Goal: Information Seeking & Learning: Understand process/instructions

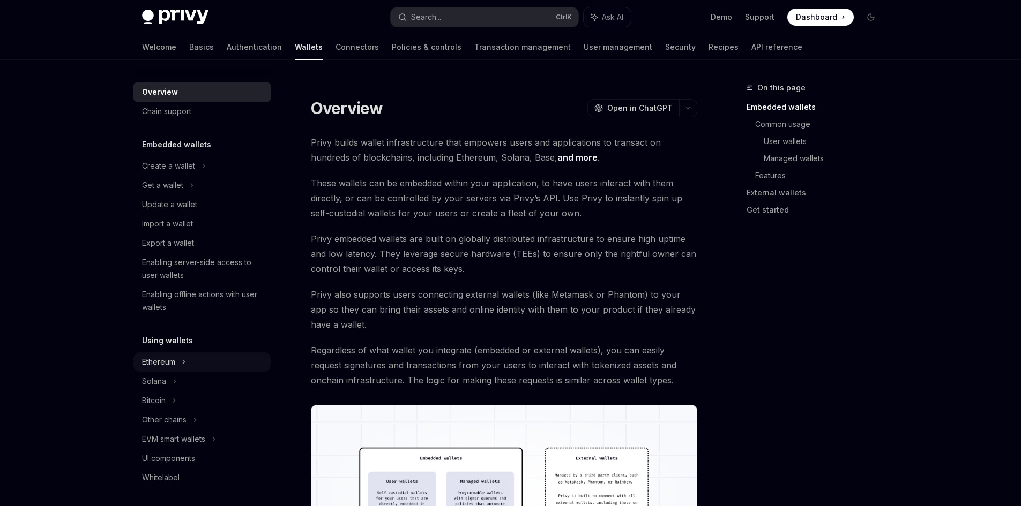
click at [174, 173] on div "Ethereum" at bounding box center [168, 166] width 53 height 13
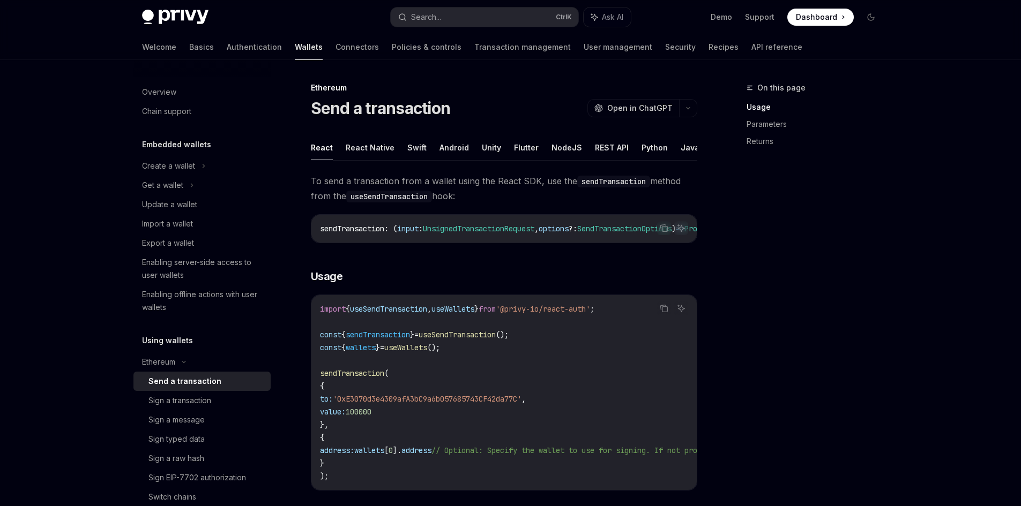
click at [211, 384] on div "Send a transaction" at bounding box center [184, 381] width 73 height 13
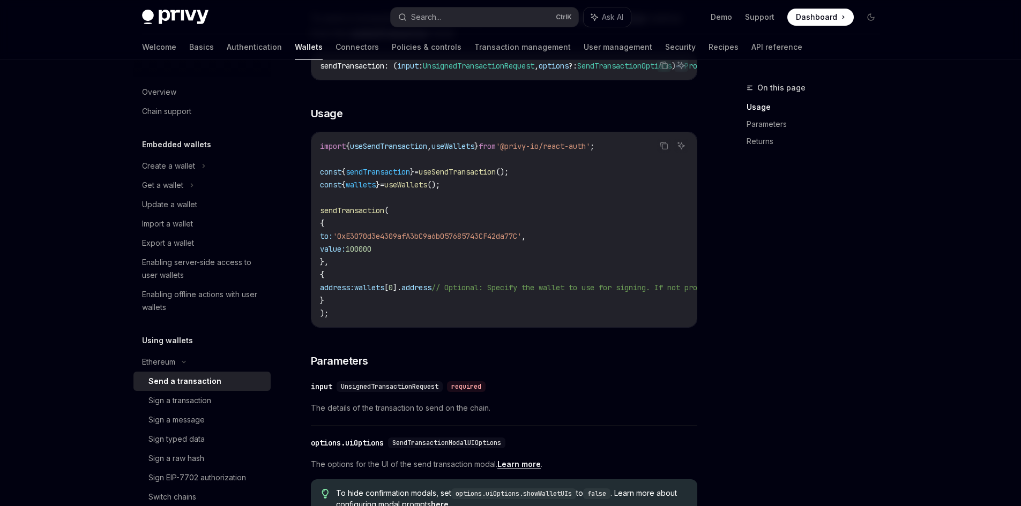
scroll to position [2, 0]
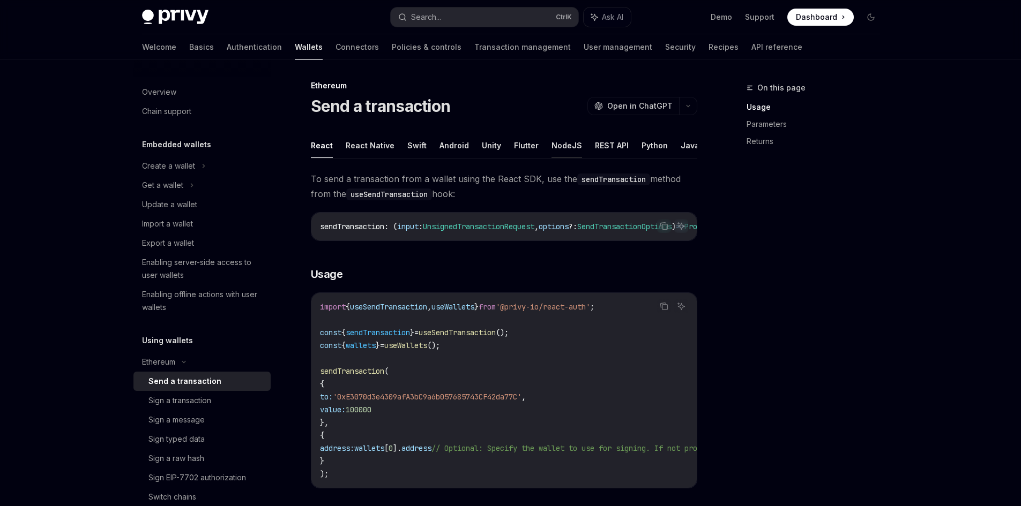
click at [559, 143] on button "NodeJS" at bounding box center [566, 145] width 31 height 25
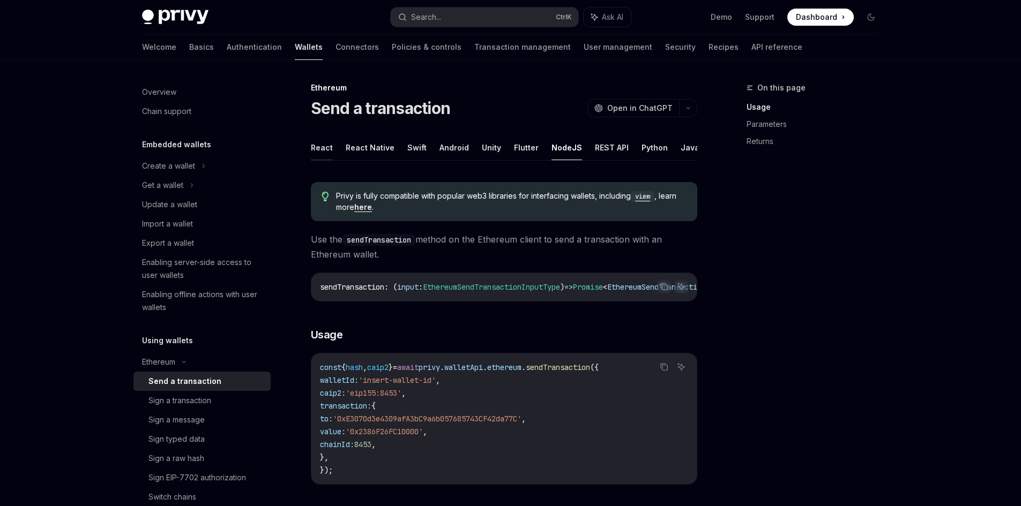
click at [320, 140] on button "React" at bounding box center [322, 147] width 22 height 25
type textarea "*"
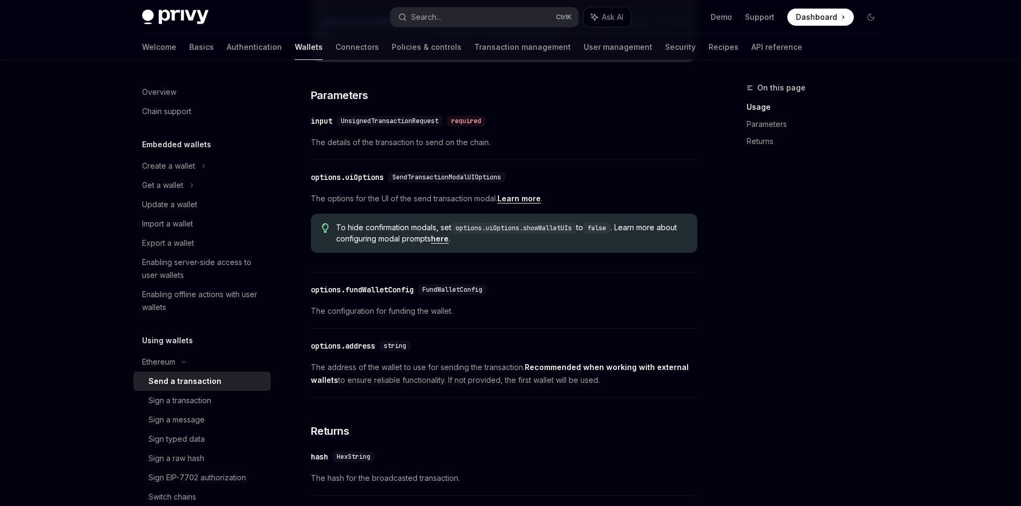
scroll to position [592, 0]
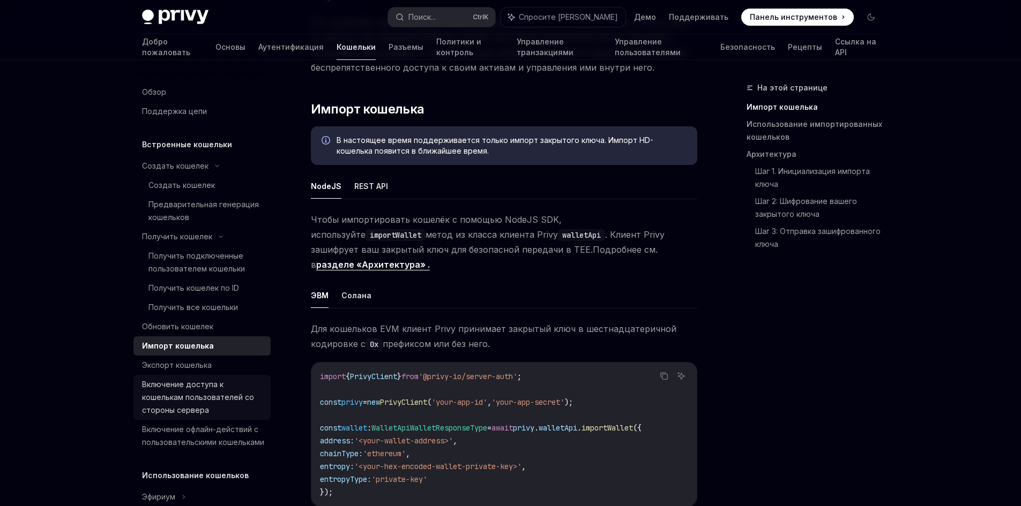
scroll to position [214, 0]
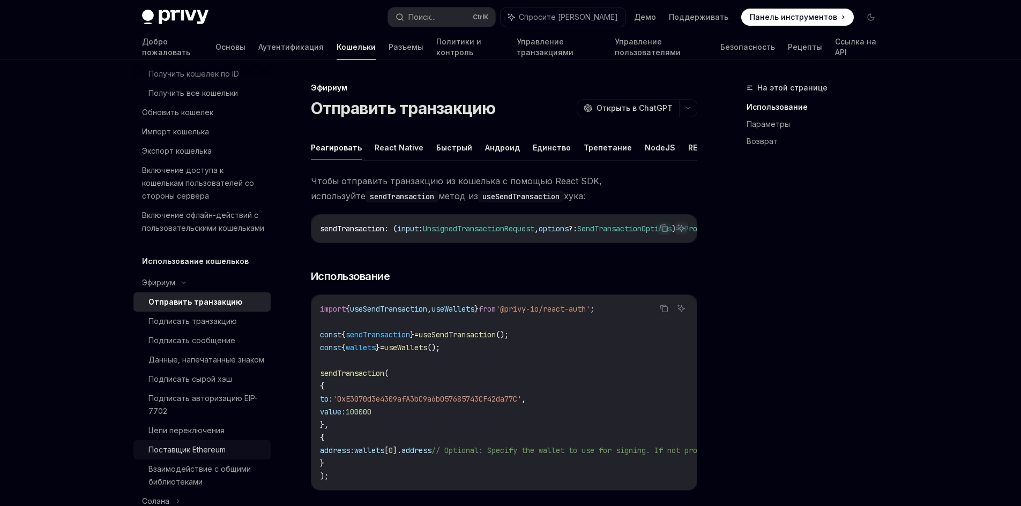
scroll to position [268, 0]
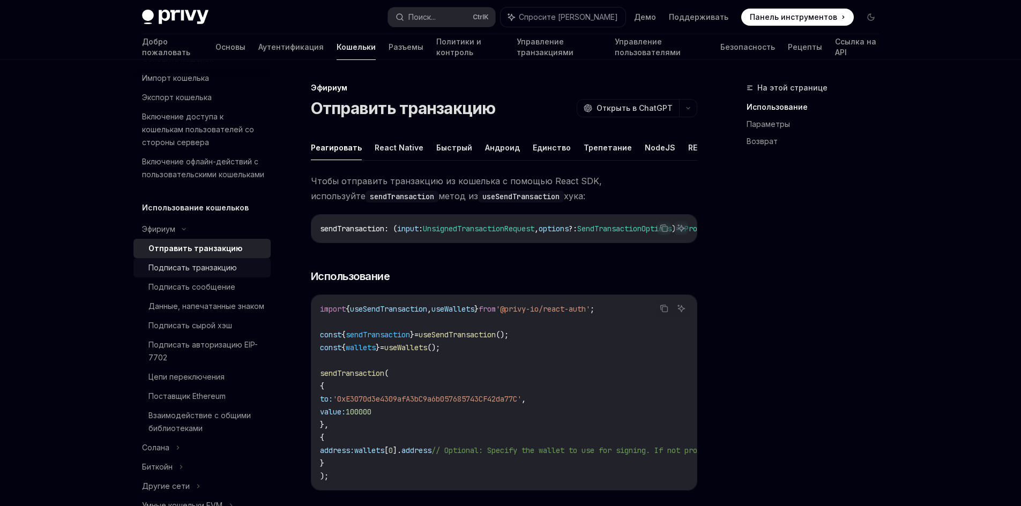
click at [205, 272] on font "Подписать транзакцию" at bounding box center [192, 267] width 88 height 9
click at [214, 253] on font "Отправить транзакцию" at bounding box center [192, 248] width 88 height 9
drag, startPoint x: 501, startPoint y: 190, endPoint x: 518, endPoint y: 207, distance: 25.0
click at [461, 203] on span "Чтобы отправить транзакцию из кошелька с помощью React SDK, используйте sendTra…" at bounding box center [504, 189] width 386 height 30
click at [548, 204] on span "Чтобы отправить транзакцию из кошелька с помощью React SDK, используйте sendTra…" at bounding box center [504, 189] width 386 height 30
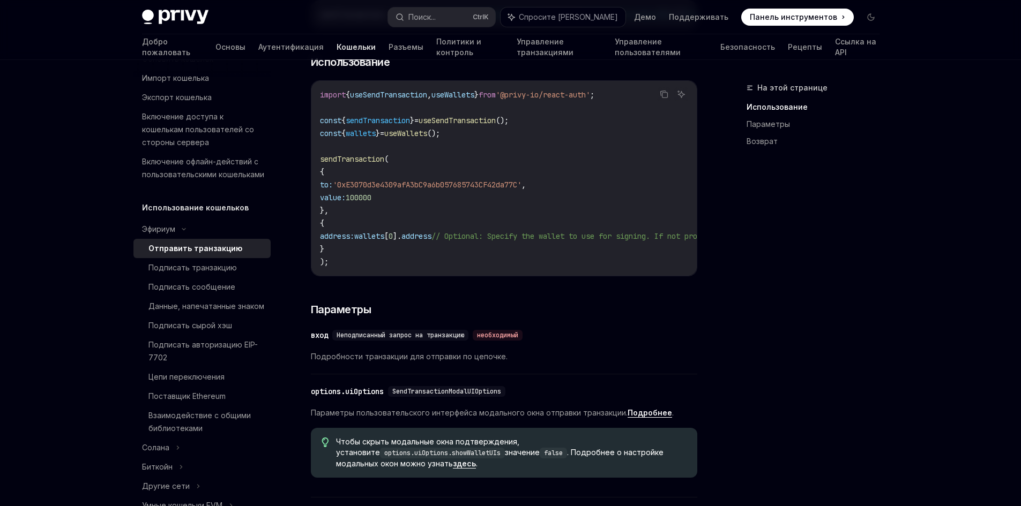
scroll to position [375, 0]
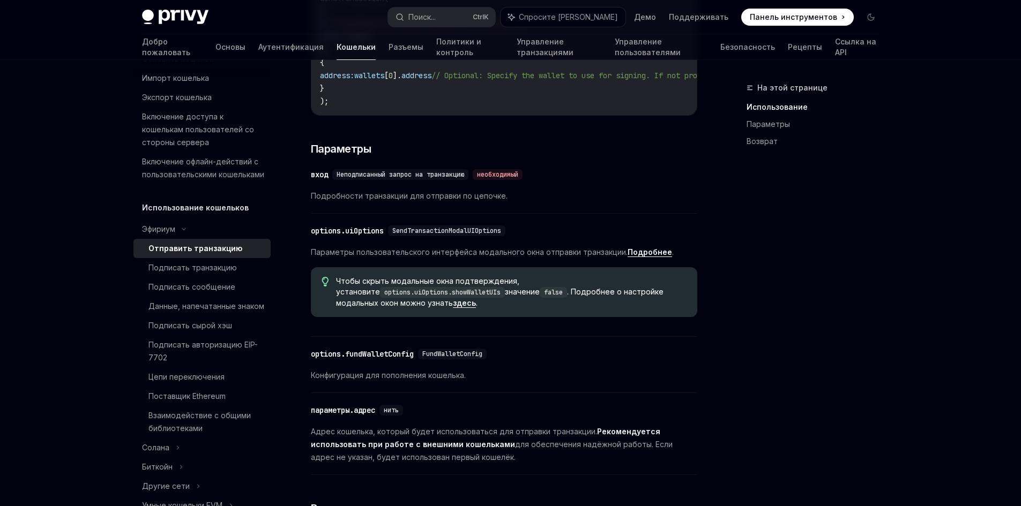
click at [456, 235] on font "SendTransactionModalUIOptions" at bounding box center [446, 231] width 109 height 9
click at [547, 237] on div "​ options.uiOptions SendTransactionModalUIOptions" at bounding box center [499, 231] width 376 height 13
click at [498, 235] on font "SendTransactionModalUIOptions" at bounding box center [446, 231] width 109 height 9
drag, startPoint x: 431, startPoint y: 297, endPoint x: 606, endPoint y: 314, distance: 175.5
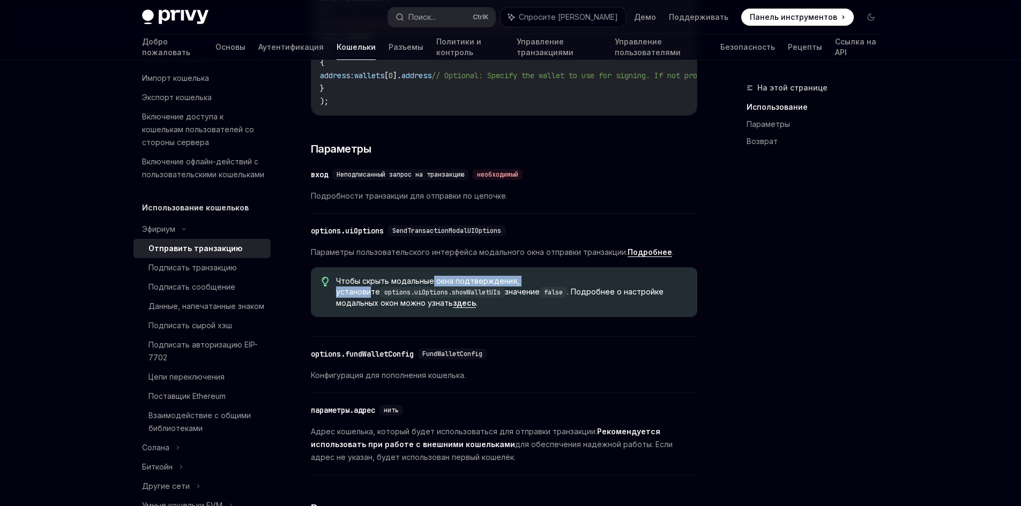
click at [519, 296] on font "Чтобы скрыть модальные окна подтверждения, установите" at bounding box center [427, 287] width 183 height 20
click at [453, 308] on font "здесь" at bounding box center [464, 302] width 23 height 9
type textarea "*"
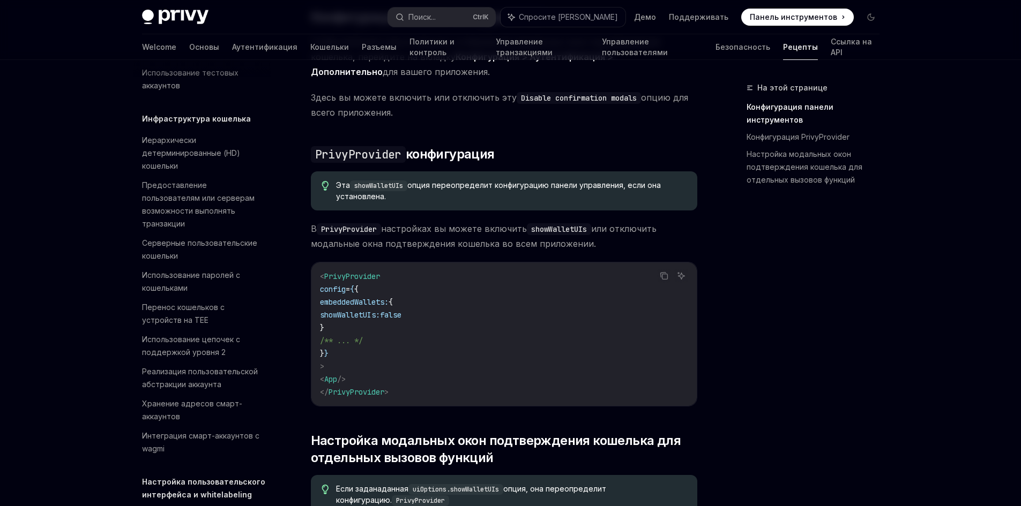
scroll to position [322, 0]
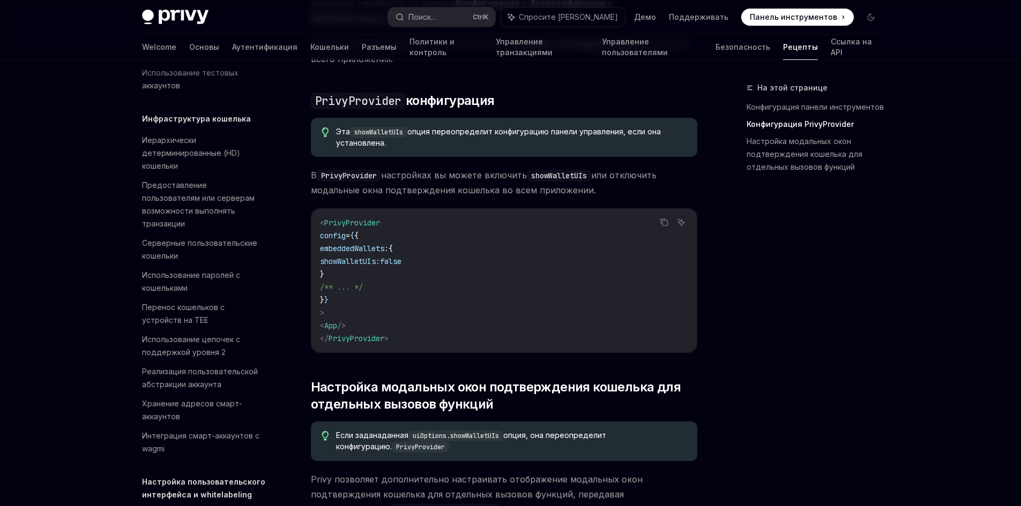
drag, startPoint x: 437, startPoint y: 261, endPoint x: 346, endPoint y: 259, distance: 90.6
click at [346, 259] on code "< PrivyProvider config = { { embeddedWallets: { showWalletUIs: false } /** ... …" at bounding box center [504, 280] width 368 height 129
copy span "showWalletUIs: false"
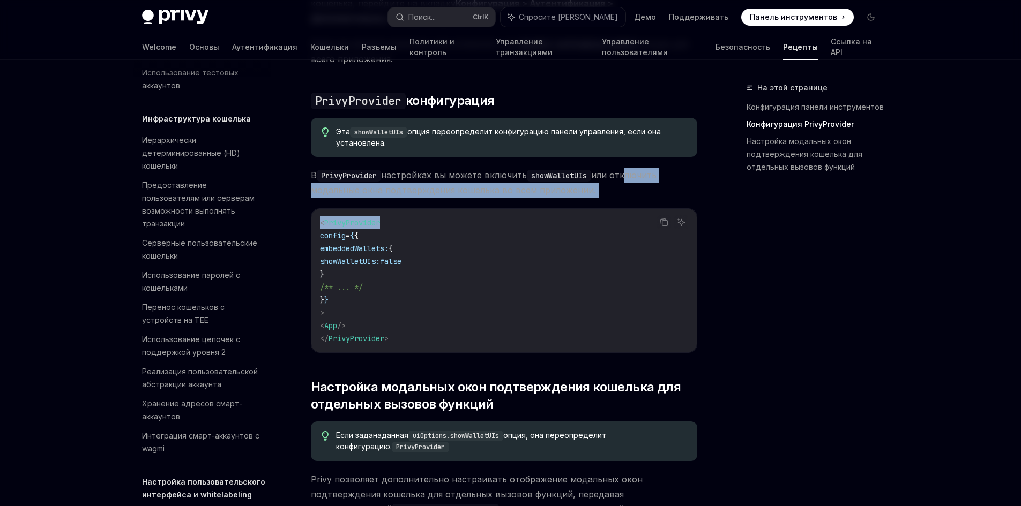
drag, startPoint x: 627, startPoint y: 175, endPoint x: 537, endPoint y: 199, distance: 93.2
click at [539, 198] on div "Privy позволяет вам настраивать отображение модальных окон подтверждения кошель…" at bounding box center [504, 266] width 386 height 867
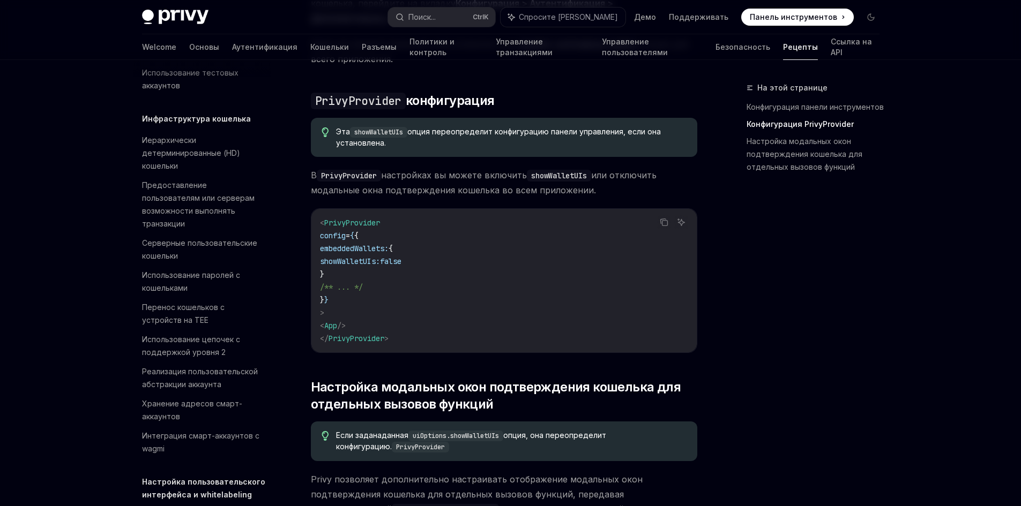
drag, startPoint x: 465, startPoint y: 248, endPoint x: 357, endPoint y: 246, distance: 107.2
click at [459, 249] on code "< PrivyProvider config = { { embeddedWallets: { showWalletUIs: false } /** ... …" at bounding box center [504, 280] width 368 height 129
drag, startPoint x: 333, startPoint y: 251, endPoint x: 357, endPoint y: 274, distance: 33.0
click at [357, 274] on code "< PrivyProvider config = { { embeddedWallets: { showWalletUIs: false } /** ... …" at bounding box center [504, 280] width 368 height 129
copy code "embeddedWallets: { showWalletUIs: false }"
